Goal: Check status: Check status

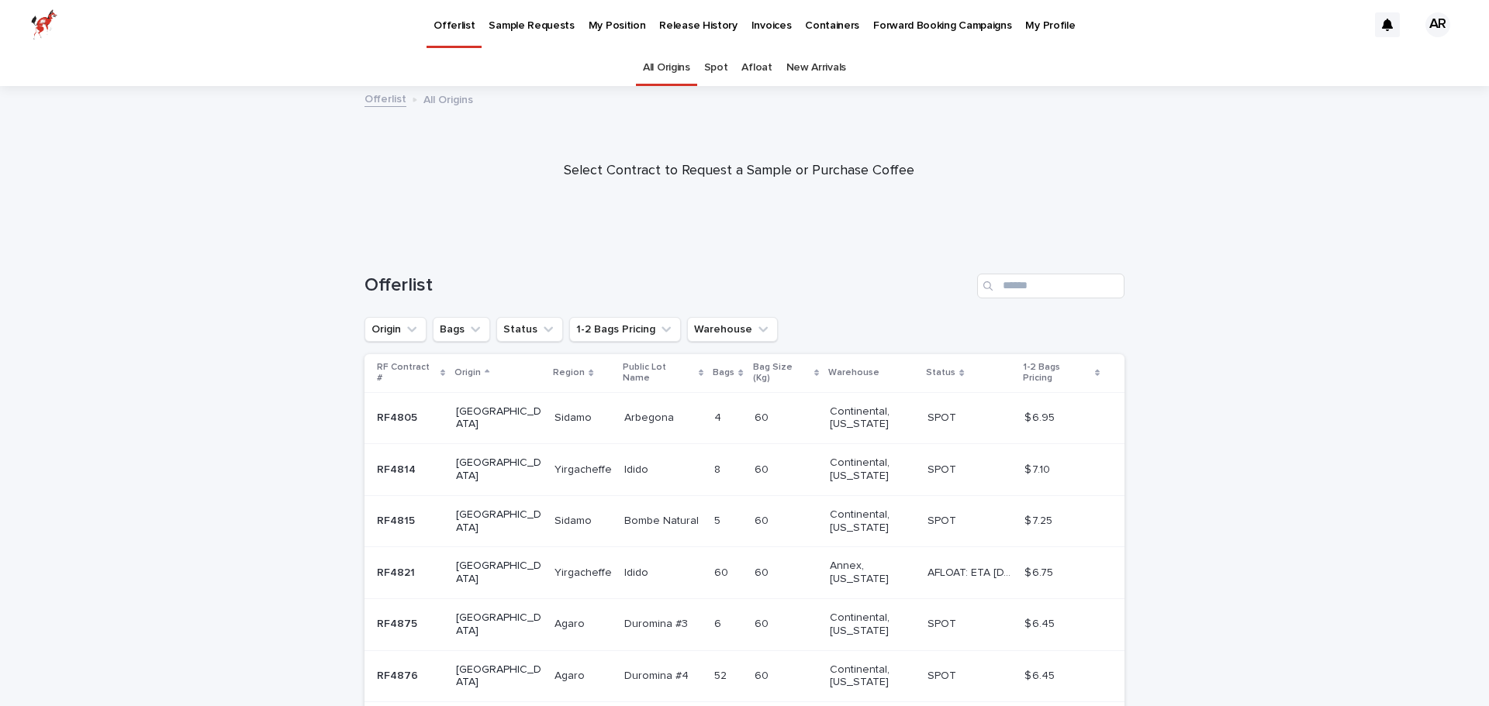
click at [988, 288] on div "Search" at bounding box center [989, 286] width 25 height 25
click at [1013, 282] on input "Search" at bounding box center [1050, 286] width 147 height 25
click at [667, 24] on p "Release History" at bounding box center [698, 16] width 78 height 33
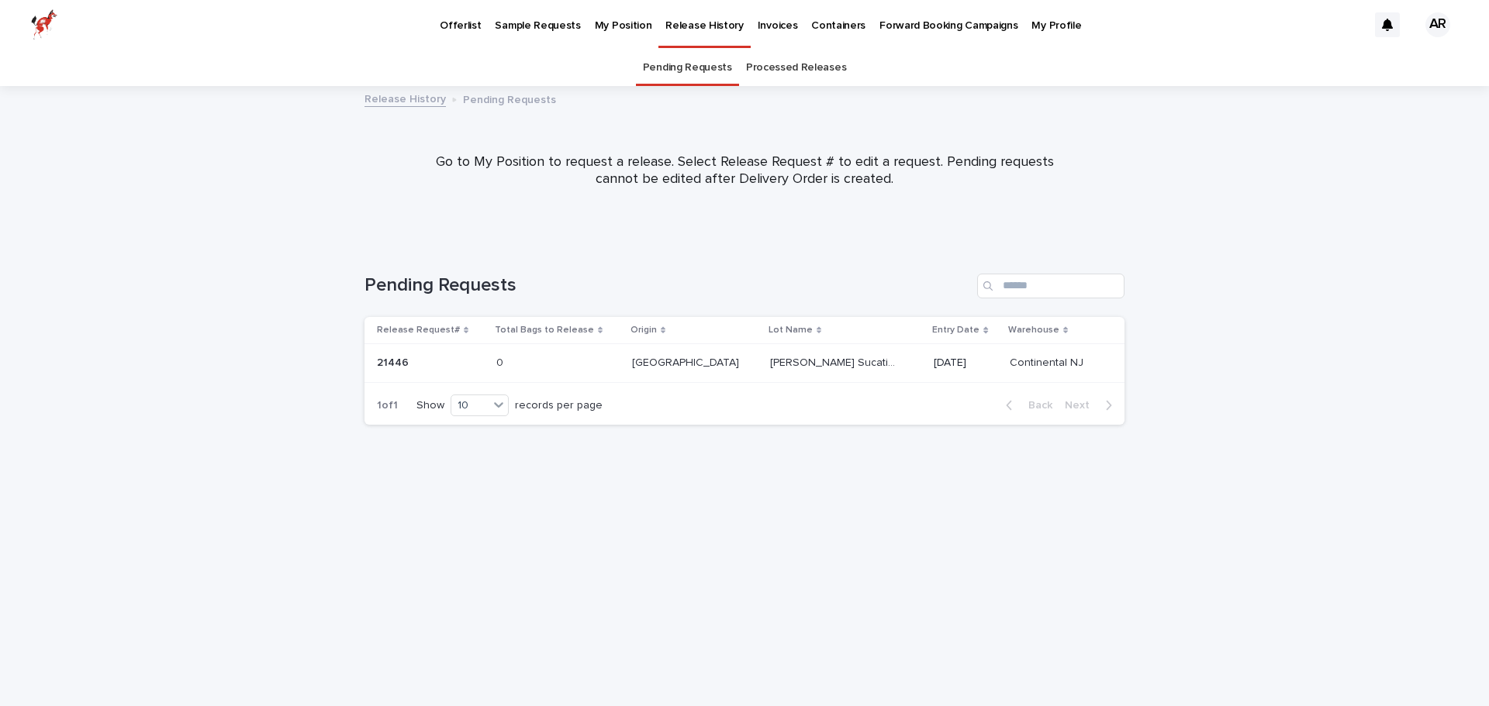
click at [781, 74] on link "Processed Releases" at bounding box center [796, 68] width 100 height 36
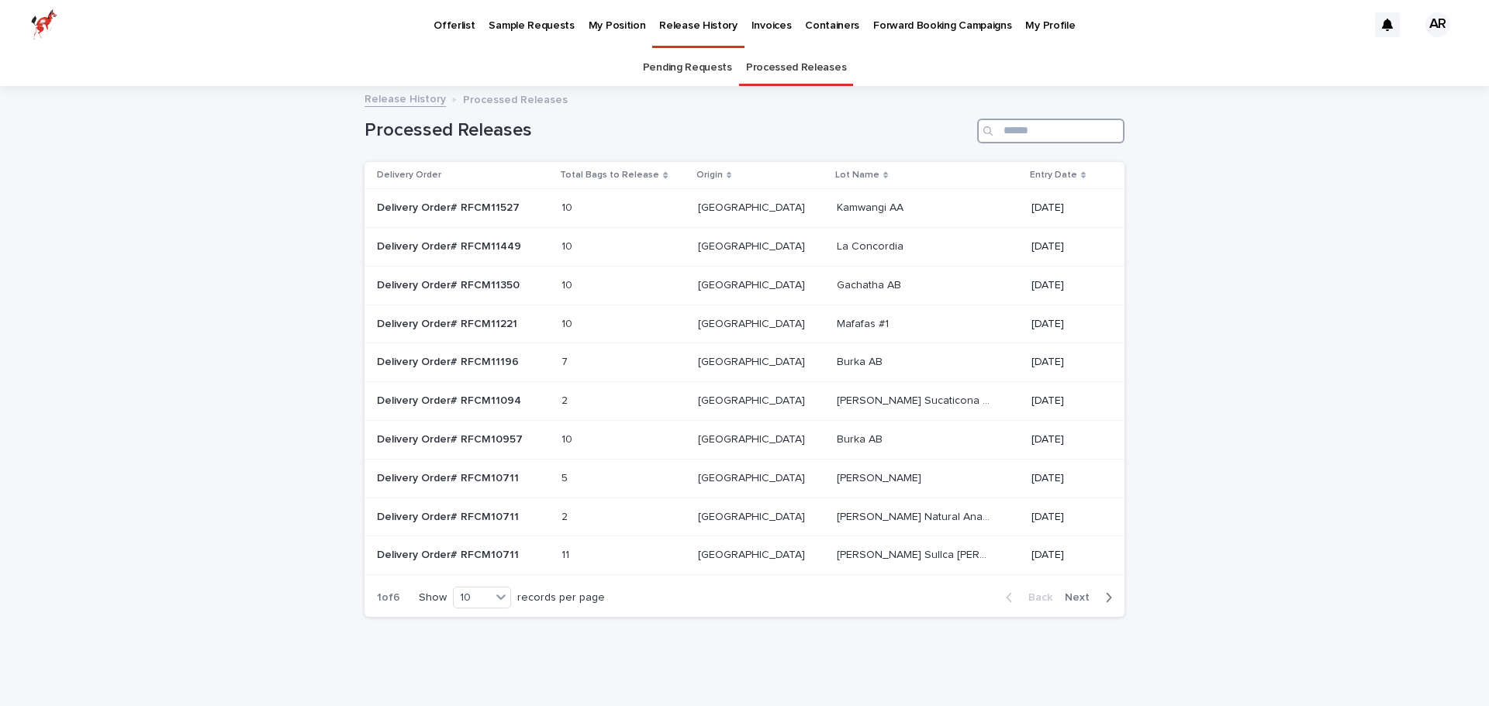
click at [1034, 127] on input "Search" at bounding box center [1050, 131] width 147 height 25
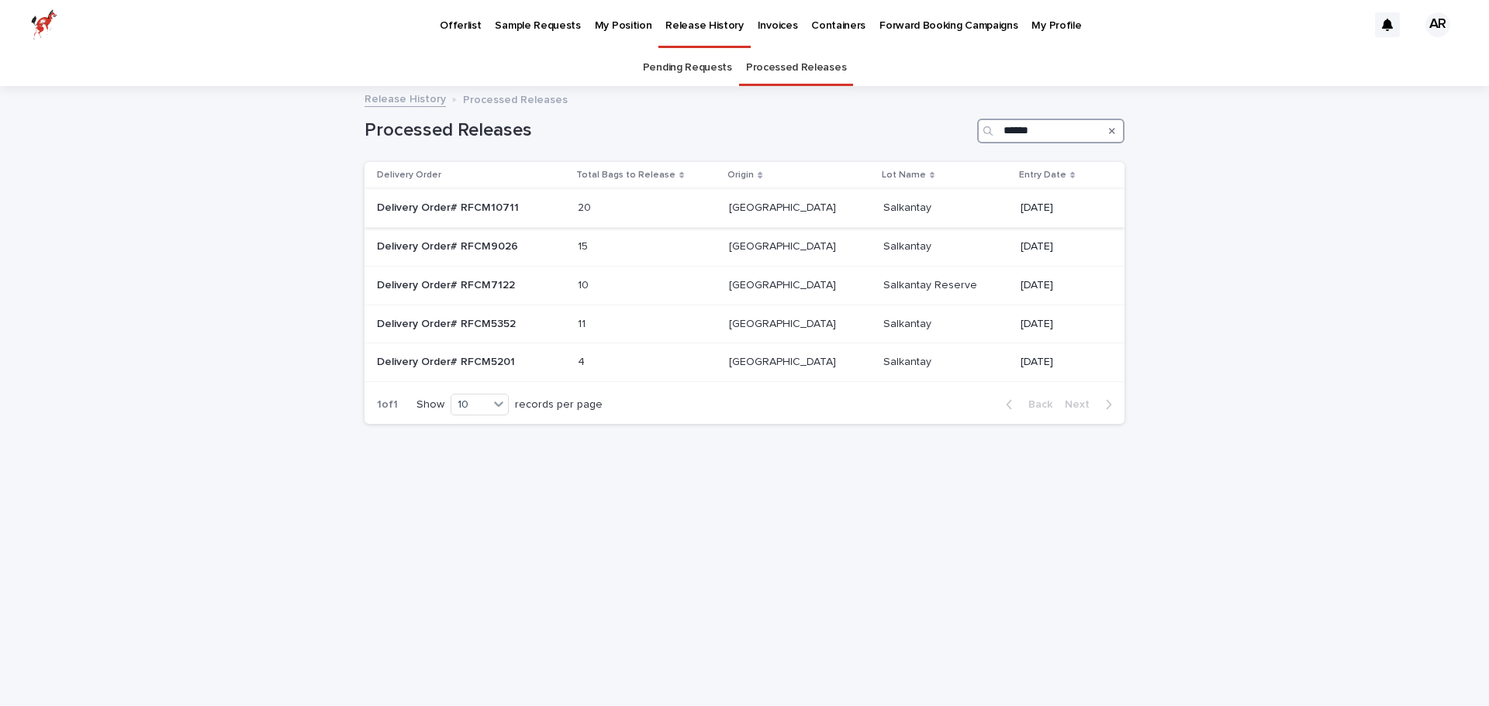
type input "******"
click at [1028, 207] on p "[DATE]" at bounding box center [1059, 208] width 79 height 13
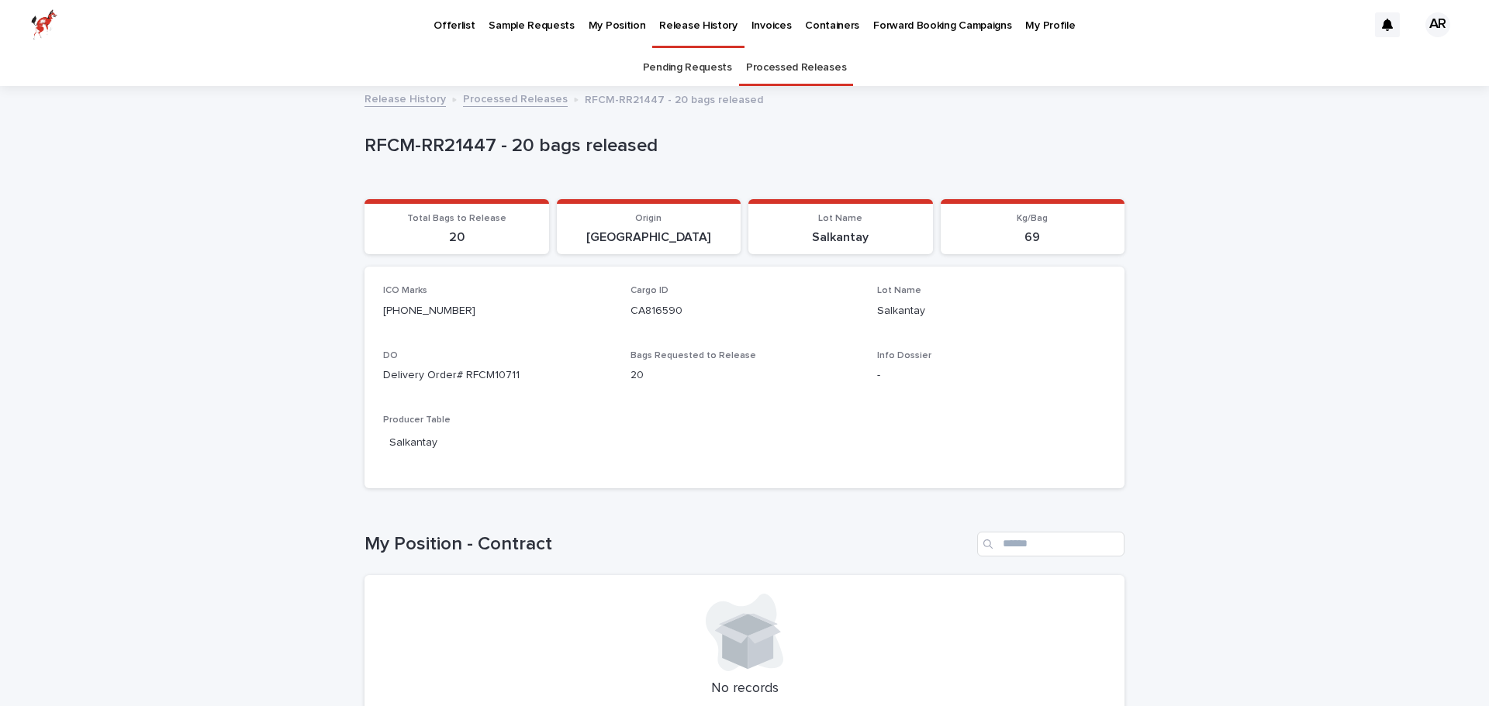
click at [489, 99] on link "Processed Releases" at bounding box center [515, 98] width 105 height 18
